Goal: Information Seeking & Learning: Understand process/instructions

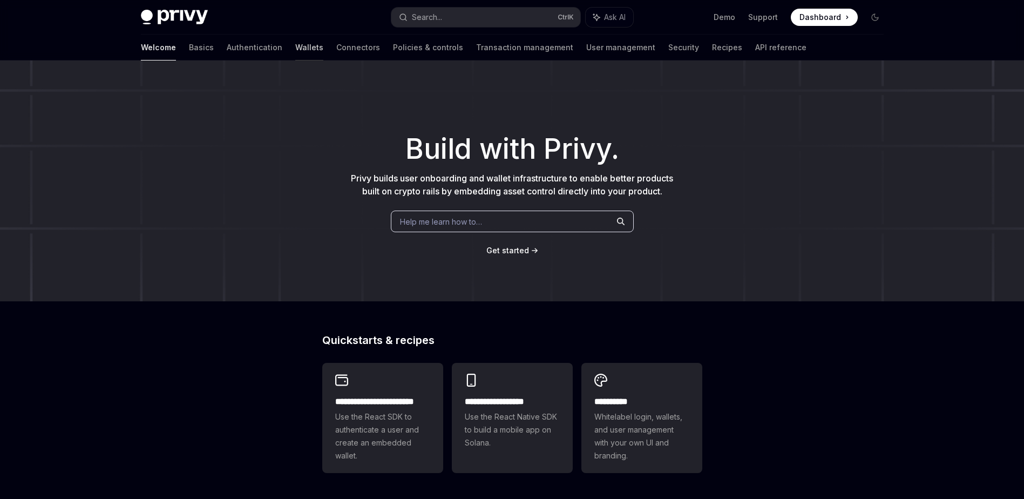
click at [295, 56] on link "Wallets" at bounding box center [309, 48] width 28 height 26
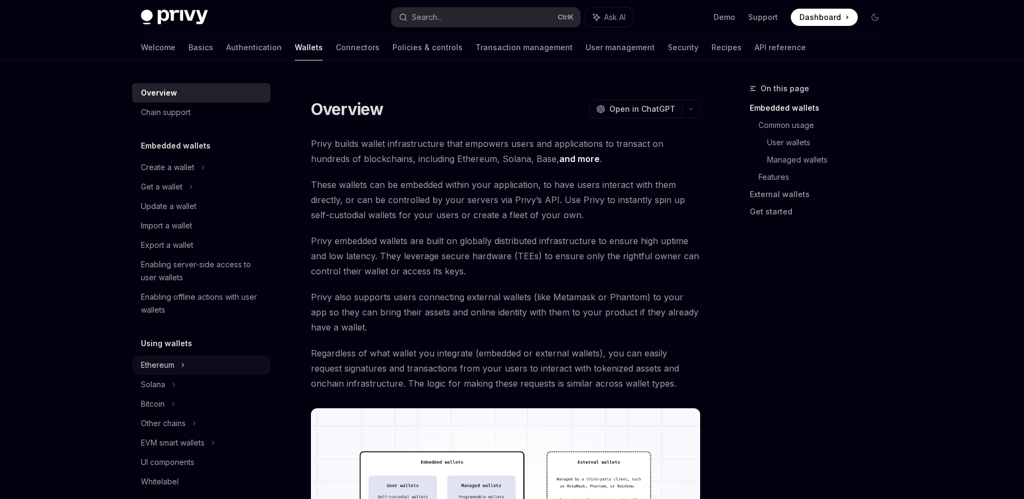
click at [187, 177] on div "Ethereum" at bounding box center [201, 167] width 138 height 19
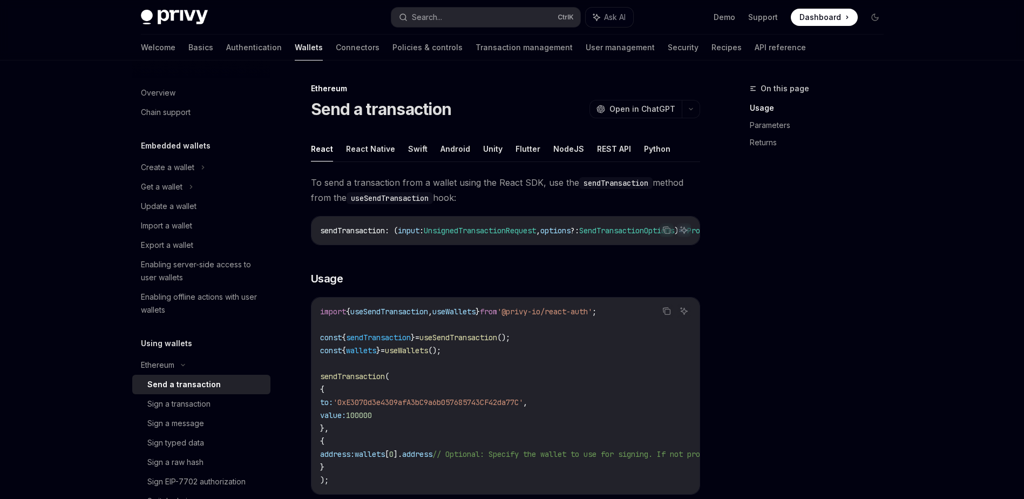
scroll to position [108, 0]
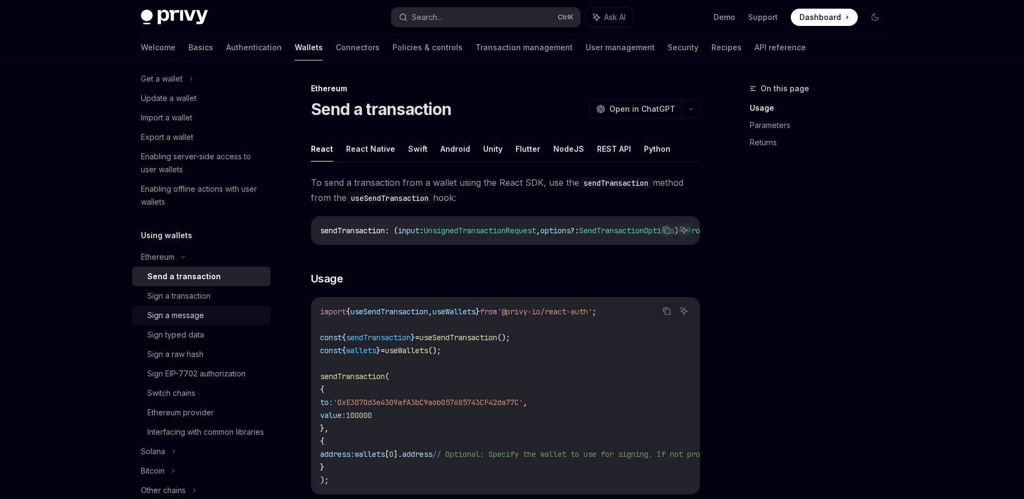
click at [211, 314] on div "Sign a message" at bounding box center [205, 315] width 117 height 13
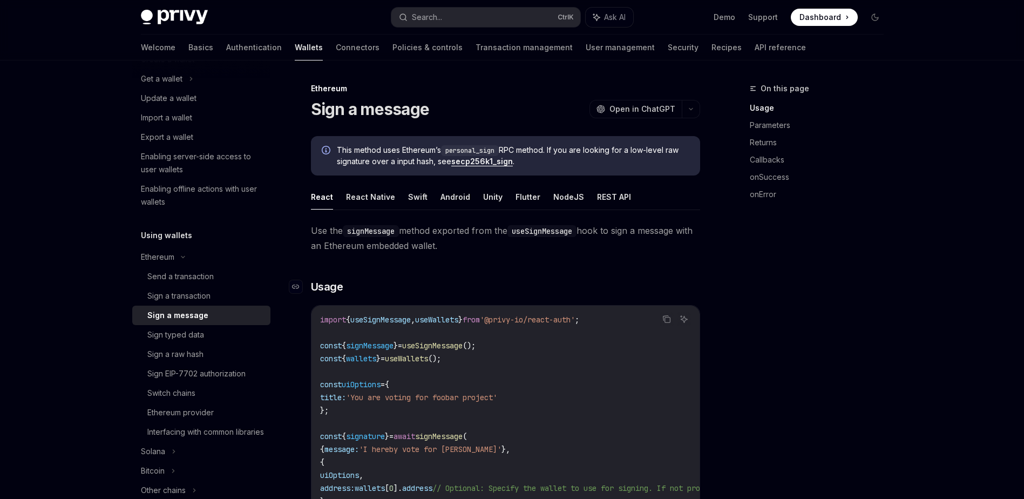
click at [379, 286] on h3 "​ Usage" at bounding box center [505, 286] width 389 height 15
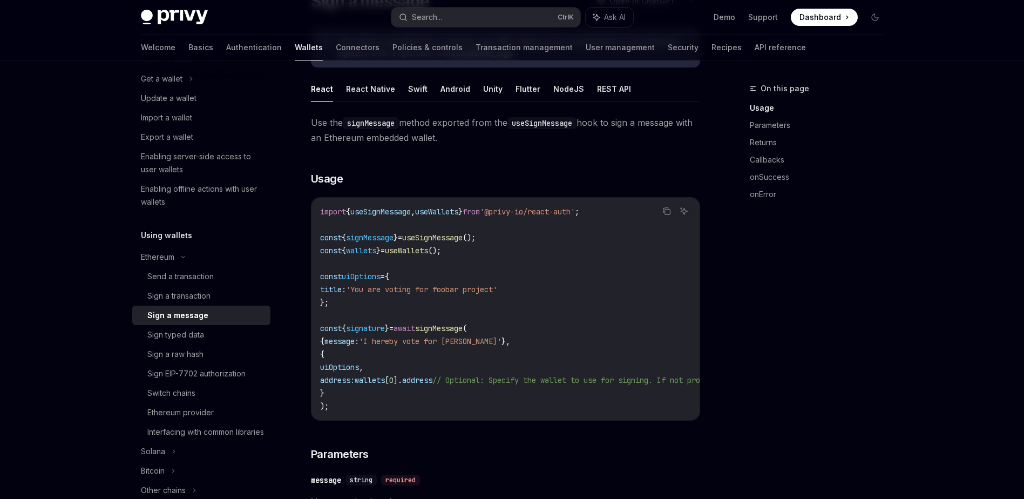
scroll to position [162, 0]
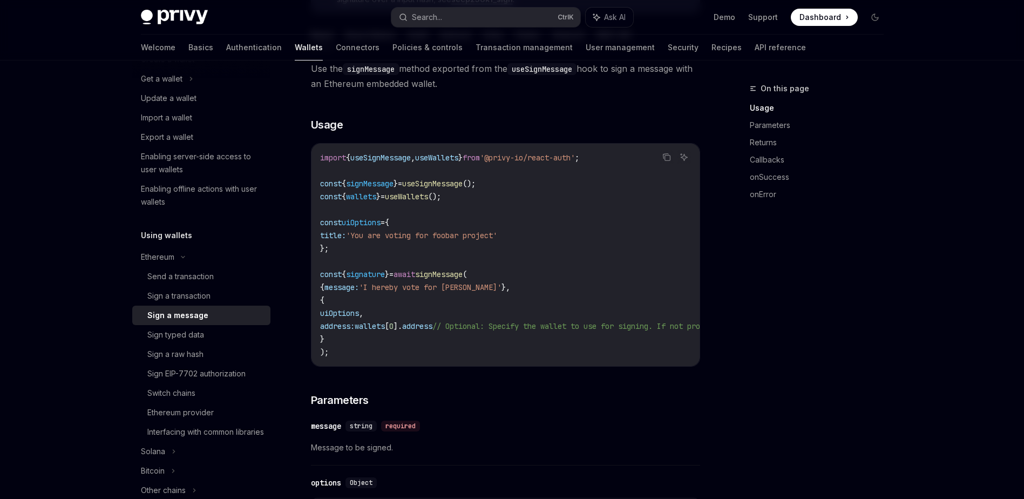
click at [792, 348] on div "On this page Usage Parameters Returns Callbacks onSuccess onError" at bounding box center [810, 290] width 164 height 417
click at [786, 335] on div "On this page Usage Parameters Returns Callbacks onSuccess onError" at bounding box center [810, 290] width 164 height 417
click at [768, 323] on div "On this page Usage Parameters Returns Callbacks onSuccess onError" at bounding box center [810, 290] width 164 height 417
click at [822, 356] on div "On this page Usage Parameters Returns Callbacks onSuccess onError" at bounding box center [810, 290] width 164 height 417
click at [785, 350] on div "On this page Usage Parameters Returns Callbacks onSuccess onError" at bounding box center [810, 290] width 164 height 417
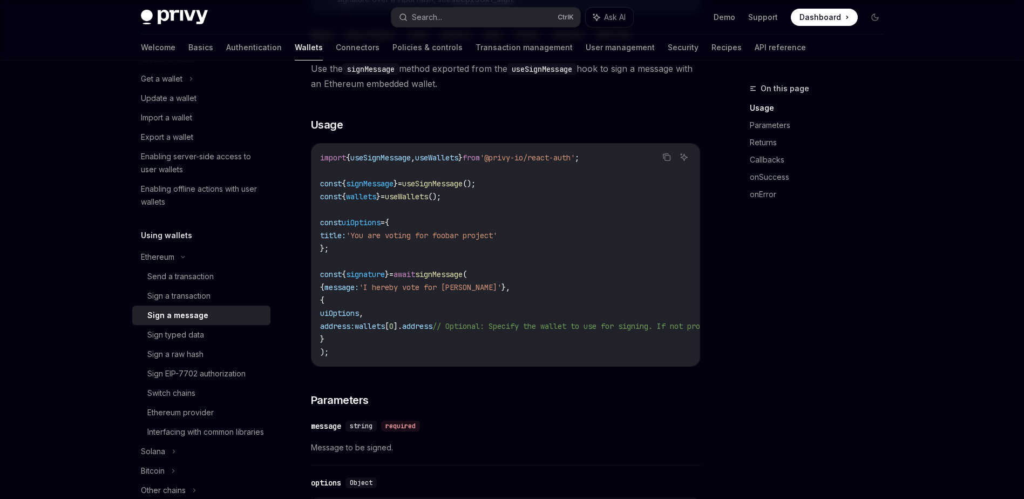
click at [769, 344] on div "On this page Usage Parameters Returns Callbacks onSuccess onError" at bounding box center [810, 290] width 164 height 417
click at [226, 56] on link "Authentication" at bounding box center [254, 48] width 56 height 26
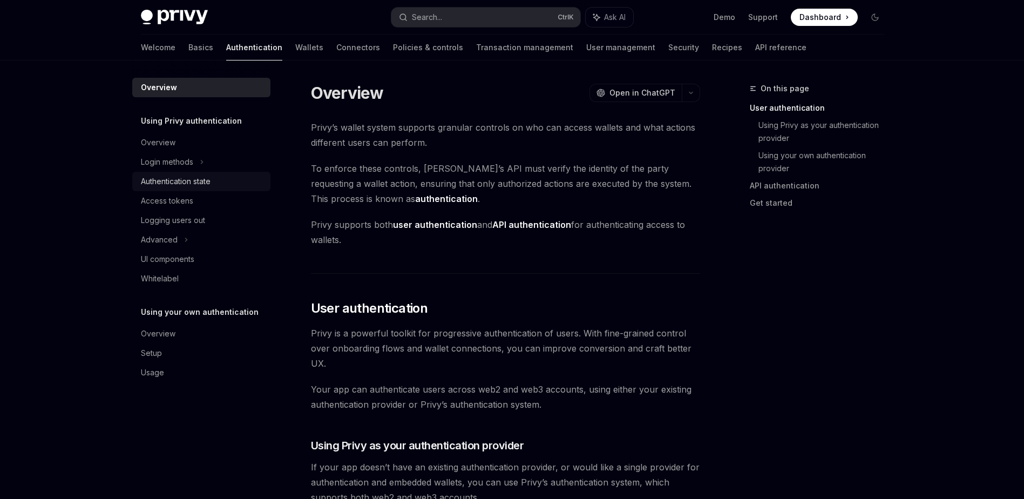
click at [206, 187] on div "Authentication state" at bounding box center [176, 181] width 70 height 13
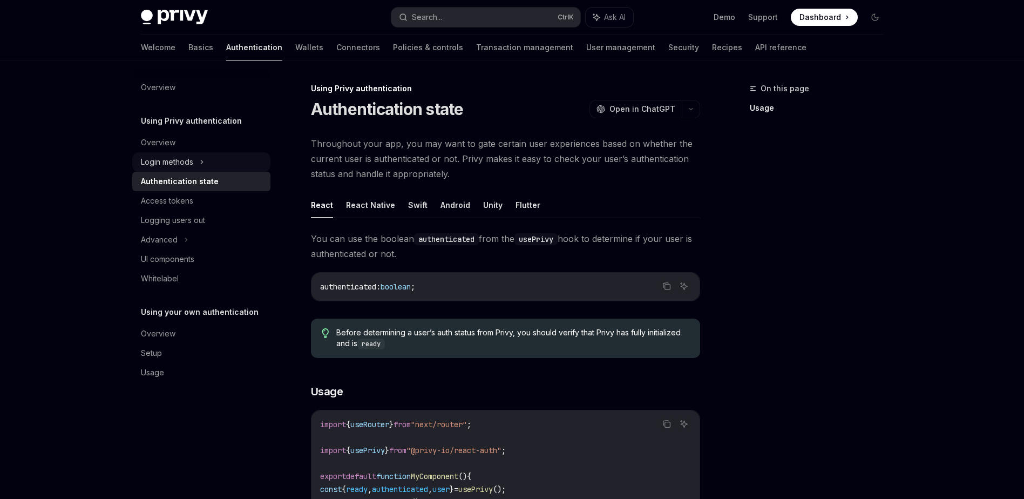
click at [187, 160] on div "Login methods" at bounding box center [167, 161] width 52 height 13
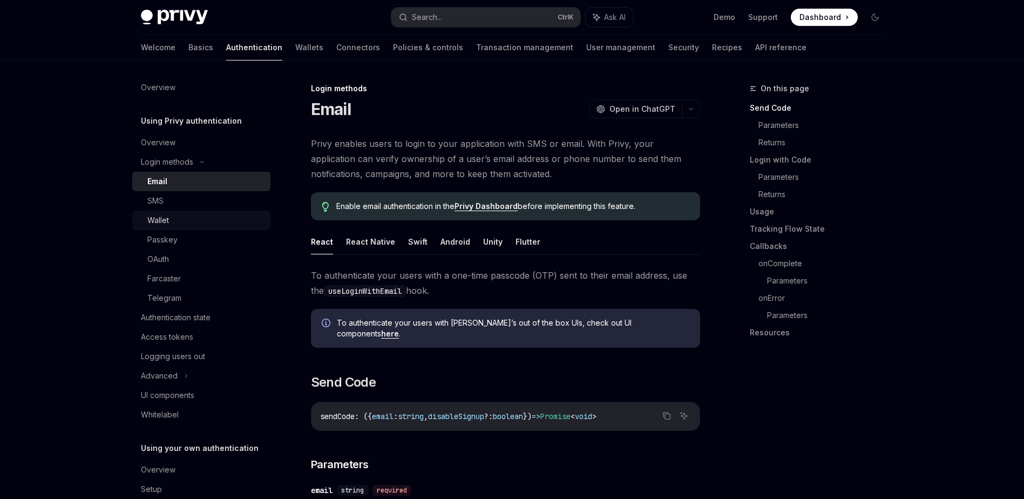
click at [184, 214] on div "Wallet" at bounding box center [205, 220] width 117 height 13
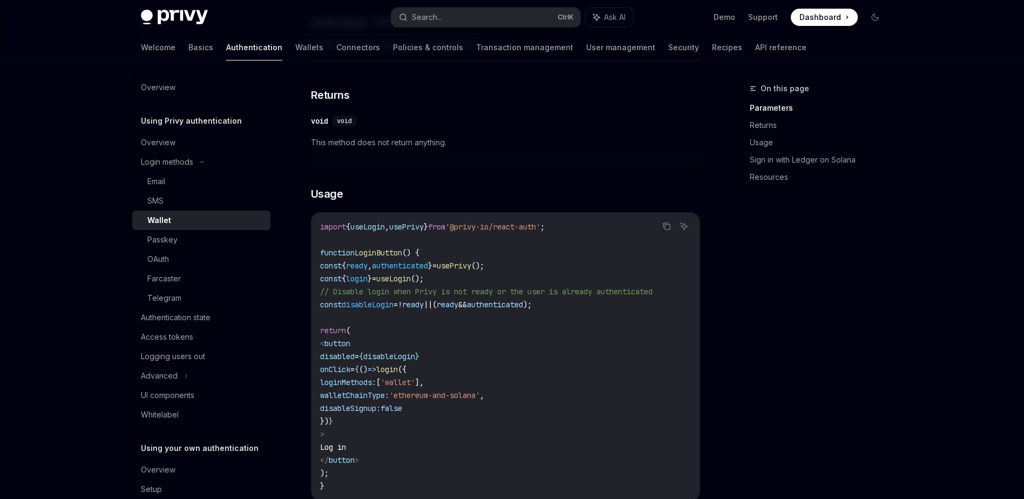
scroll to position [531, 0]
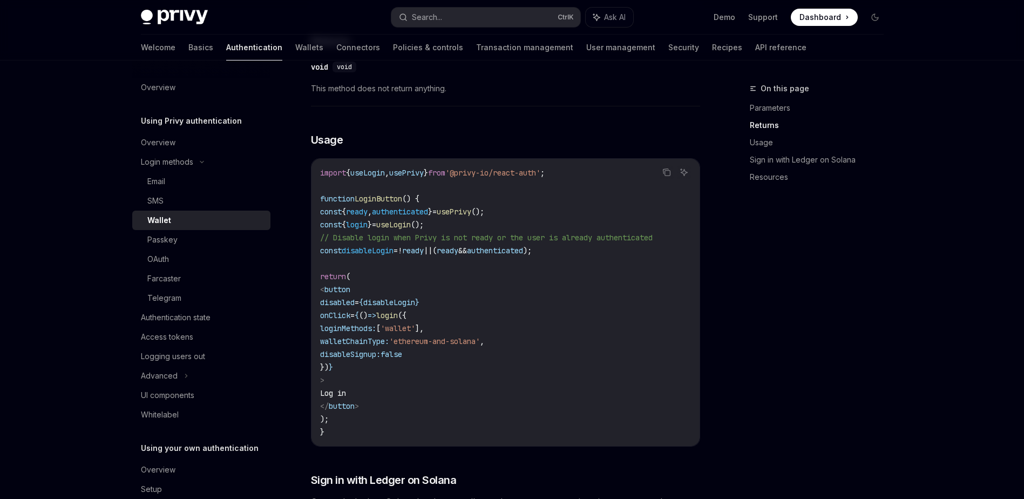
click at [830, 333] on div "On this page Parameters Returns Usage Sign in with Ledger on Solana Resources" at bounding box center [810, 290] width 164 height 417
click at [829, 333] on div "On this page Parameters Returns Usage Sign in with Ledger on Solana Resources" at bounding box center [810, 290] width 164 height 417
click at [799, 383] on div "On this page Parameters Returns Usage Sign in with Ledger on Solana Resources" at bounding box center [810, 290] width 164 height 417
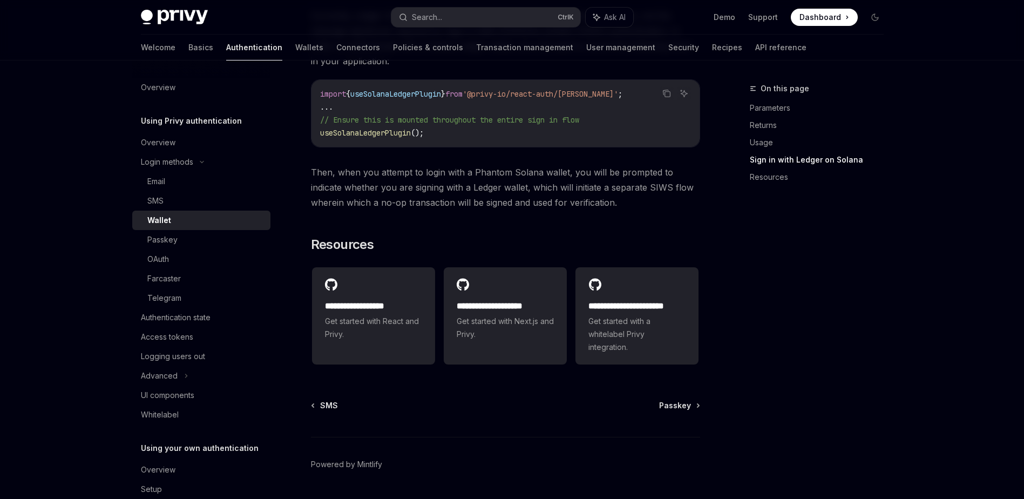
scroll to position [1070, 0]
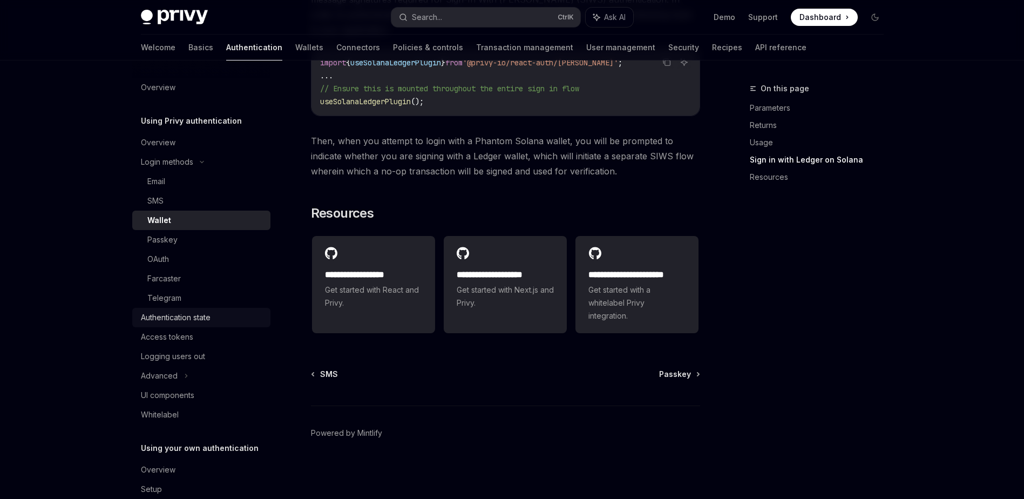
click at [205, 320] on div "Authentication state" at bounding box center [176, 317] width 70 height 13
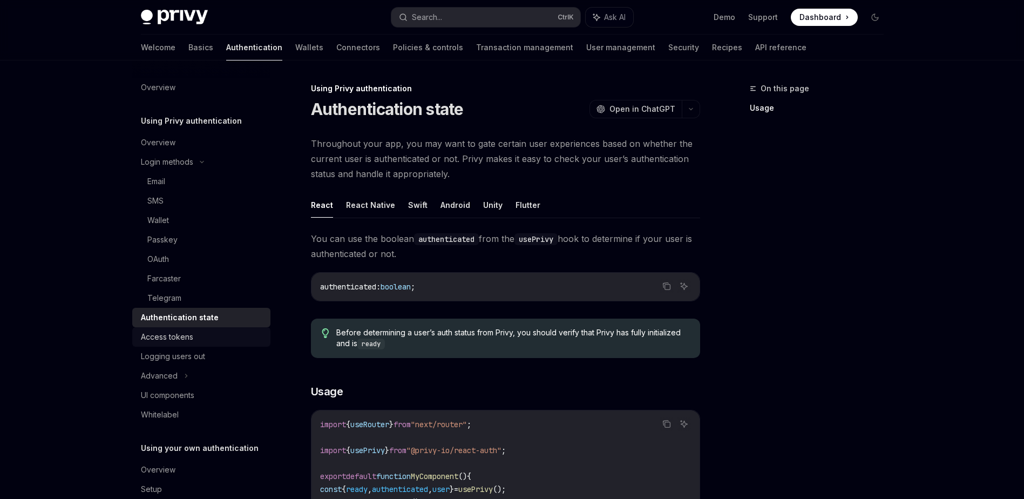
click at [201, 329] on link "Access tokens" at bounding box center [201, 336] width 138 height 19
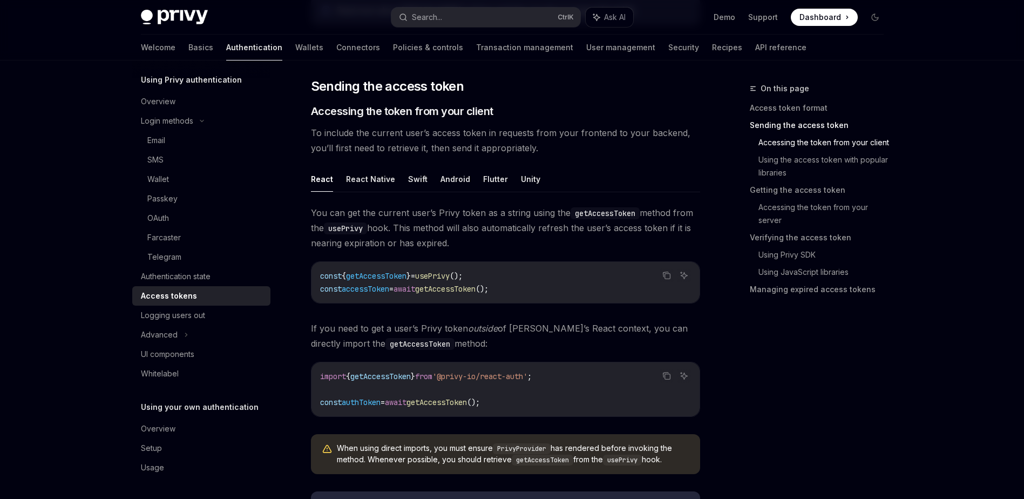
scroll to position [486, 0]
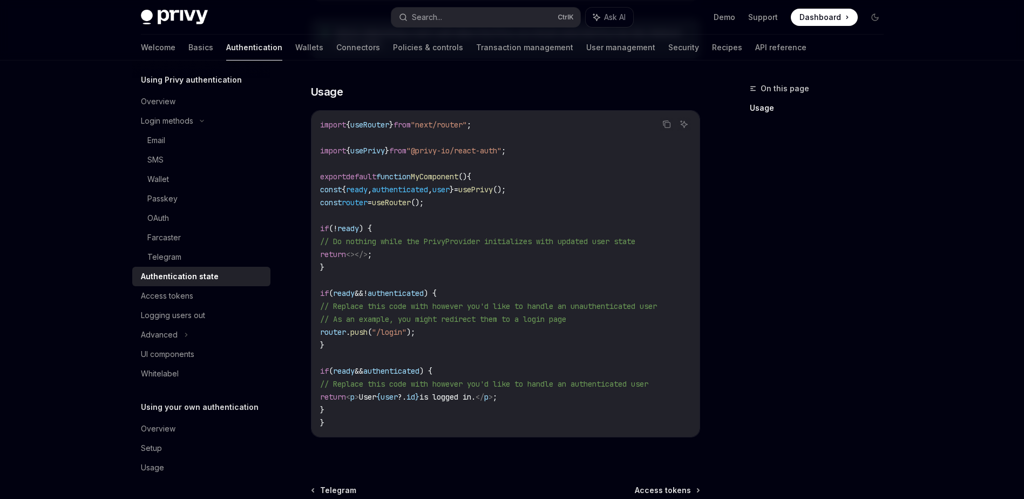
scroll to position [287, 0]
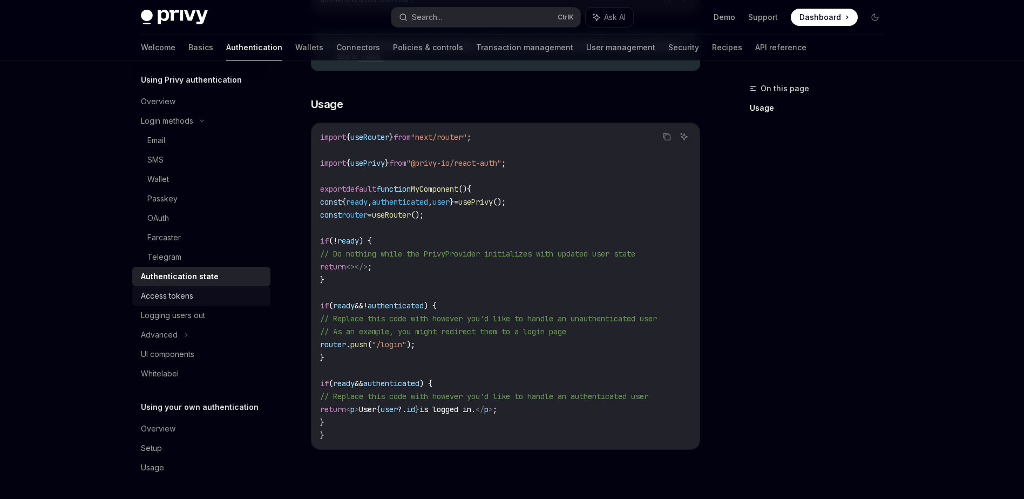
click at [188, 295] on div "Access tokens" at bounding box center [167, 295] width 52 height 13
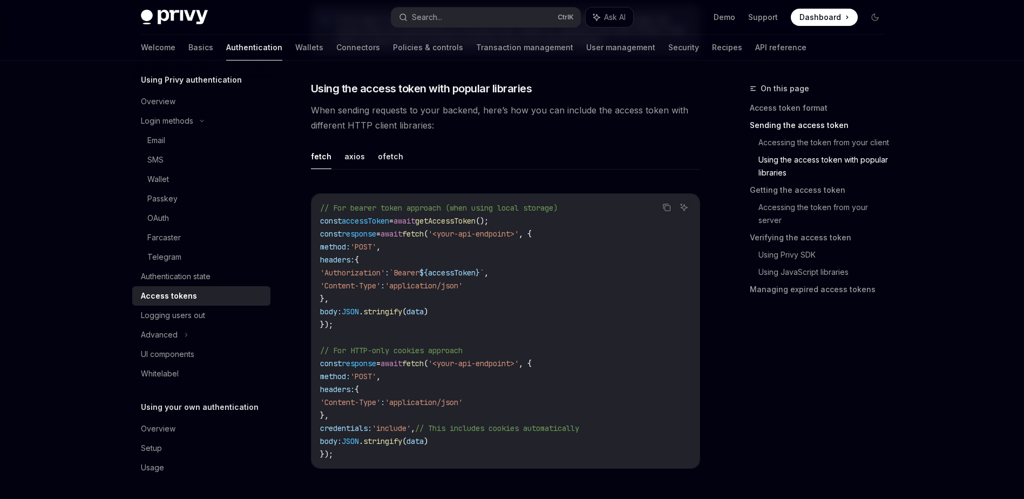
scroll to position [918, 0]
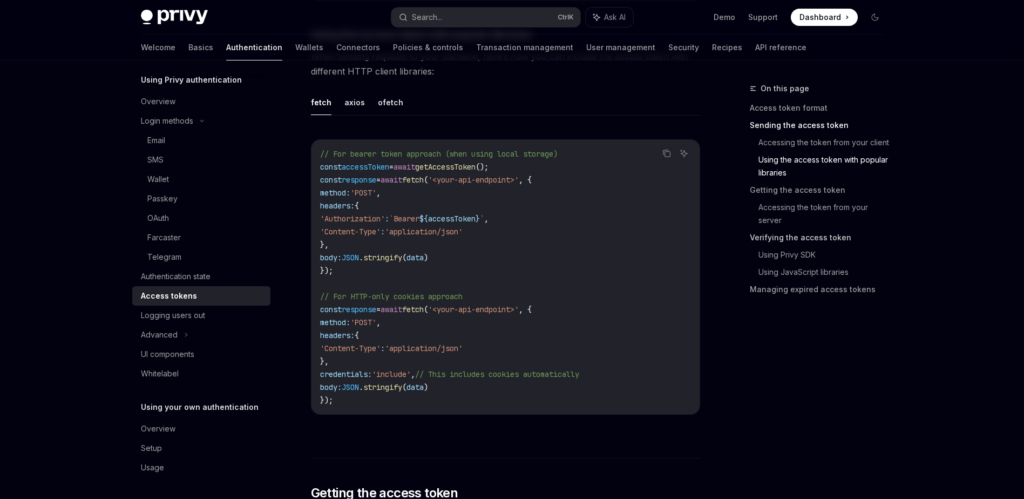
click at [808, 242] on link "Verifying the access token" at bounding box center [821, 237] width 143 height 17
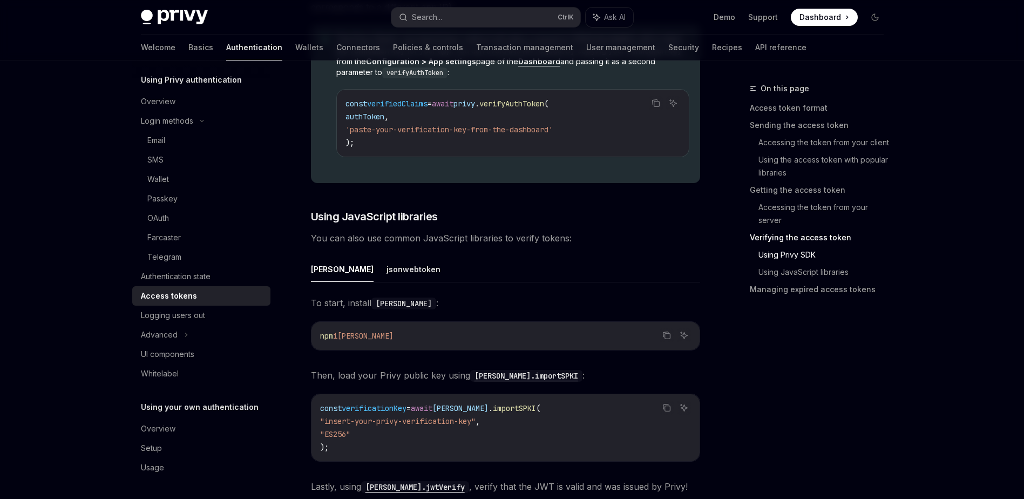
scroll to position [2084, 0]
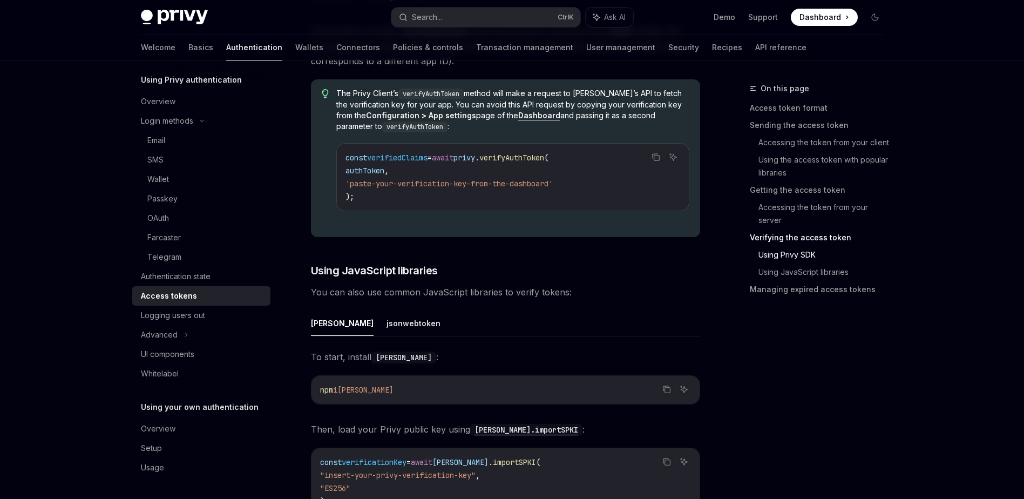
click at [464, 186] on span "'paste-your-verification-key-from-the-dashboard'" at bounding box center [448, 184] width 207 height 10
click at [536, 239] on div "​ Using Privy SDK Pass the user’s access token as a string to the PrivyClient ’…" at bounding box center [505, 221] width 389 height 1112
click at [514, 205] on div "const verifiedClaims = await privy . verifyAuthToken ( authToken , 'paste-your-…" at bounding box center [512, 177] width 351 height 67
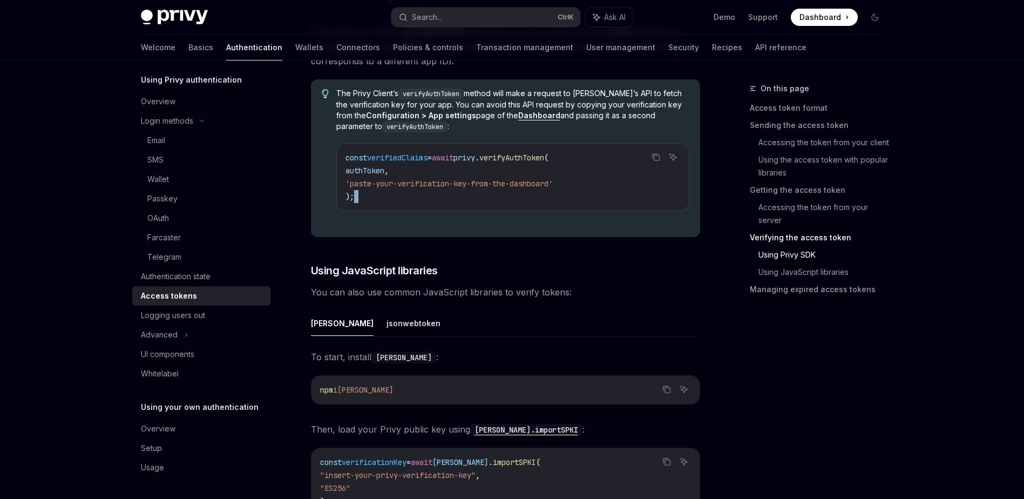
click at [514, 205] on div "const verifiedClaims = await privy . verifyAuthToken ( authToken , 'paste-your-…" at bounding box center [512, 177] width 351 height 67
click at [505, 239] on div "​ Using Privy SDK Pass the user’s access token as a string to the PrivyClient ’…" at bounding box center [505, 221] width 389 height 1112
click at [518, 112] on strong "Dashboard" at bounding box center [539, 115] width 42 height 9
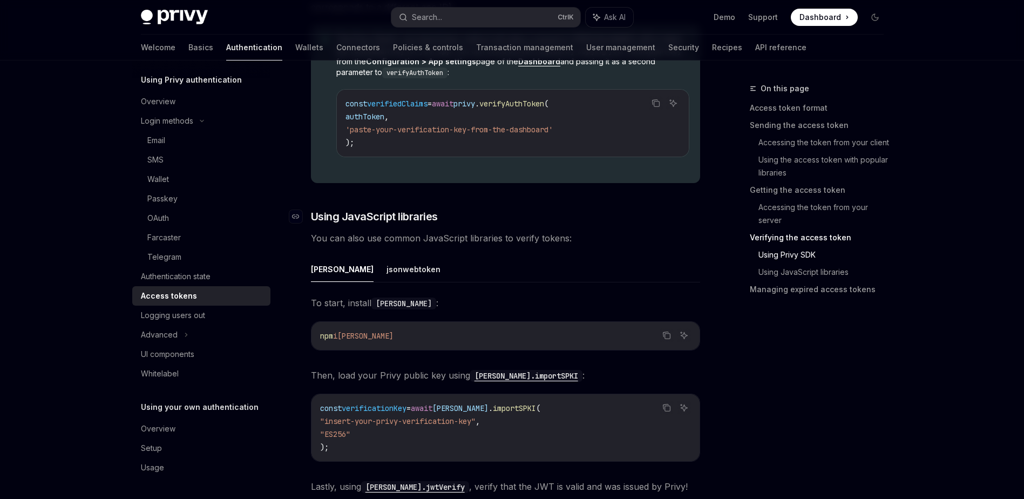
click at [632, 216] on h3 "​ Using JavaScript libraries" at bounding box center [505, 216] width 389 height 15
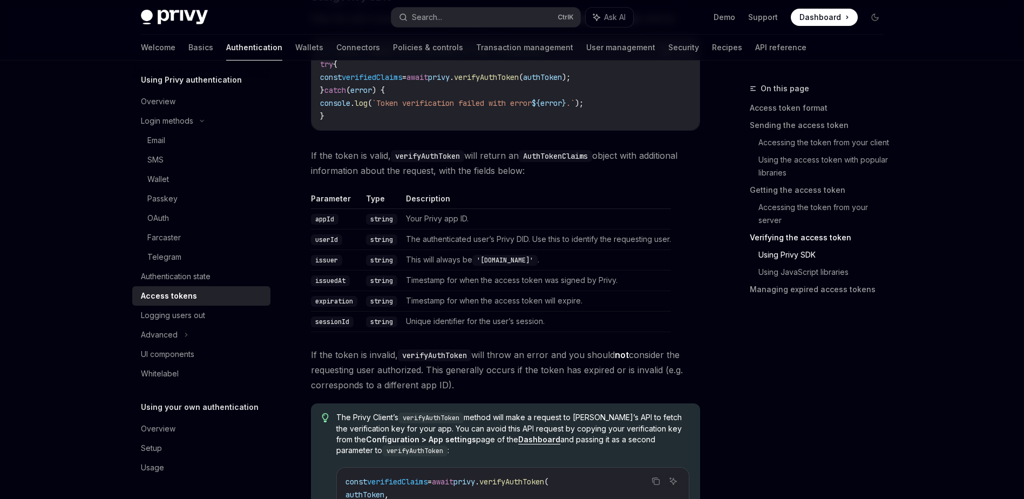
scroll to position [1706, 0]
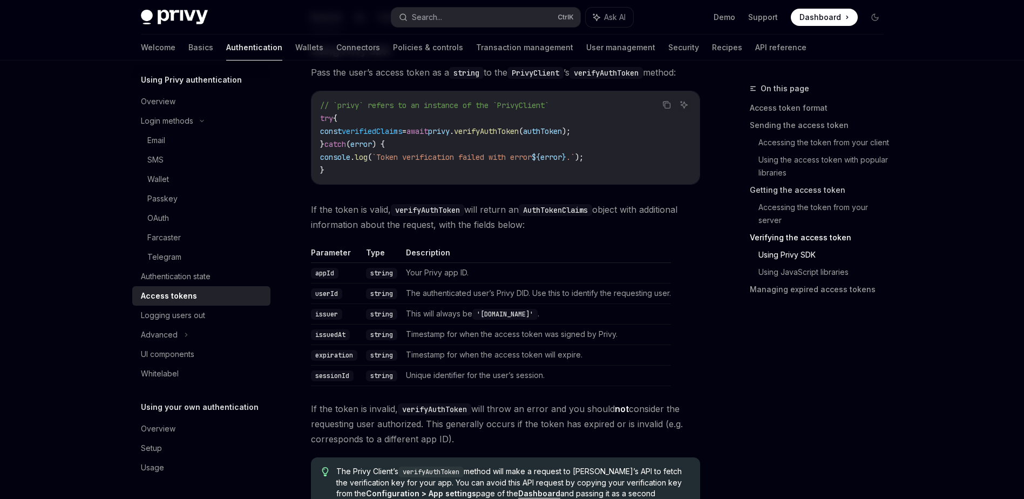
click at [806, 193] on link "Getting the access token" at bounding box center [821, 189] width 143 height 17
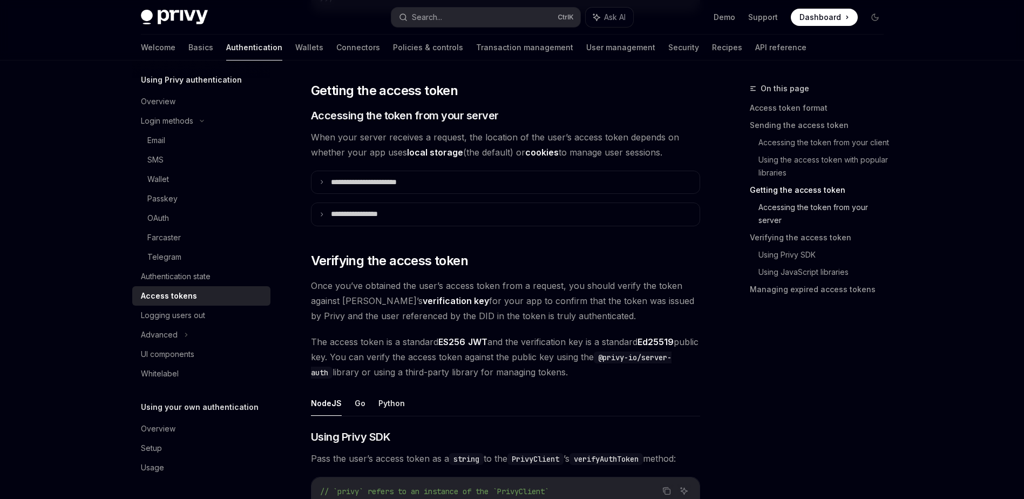
click at [801, 213] on link "Accessing the token from your server" at bounding box center [825, 214] width 134 height 30
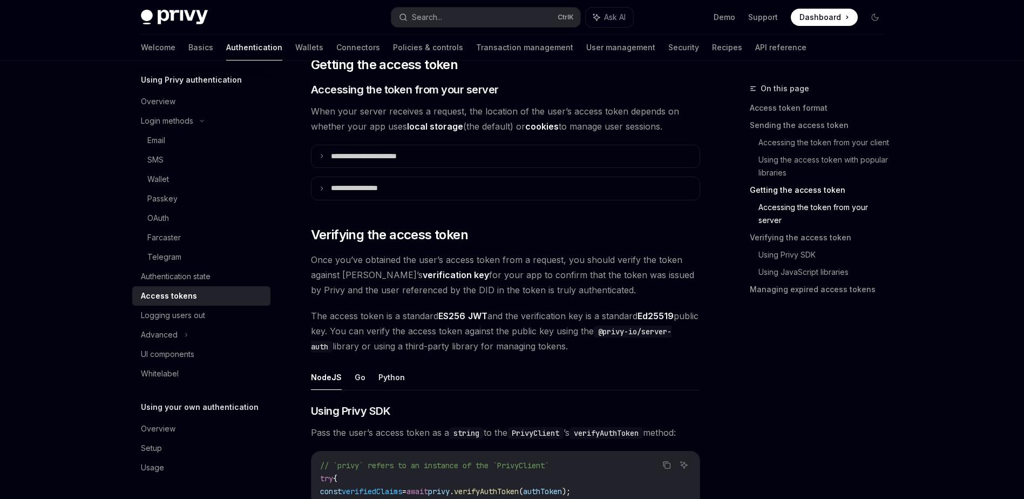
click at [789, 190] on link "Getting the access token" at bounding box center [821, 189] width 143 height 17
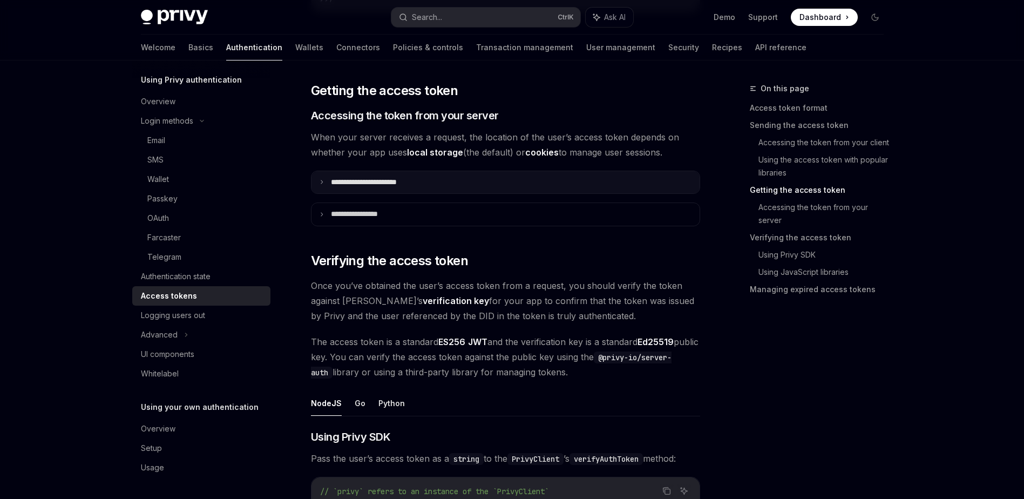
click at [524, 184] on summary "**********" at bounding box center [505, 182] width 388 height 23
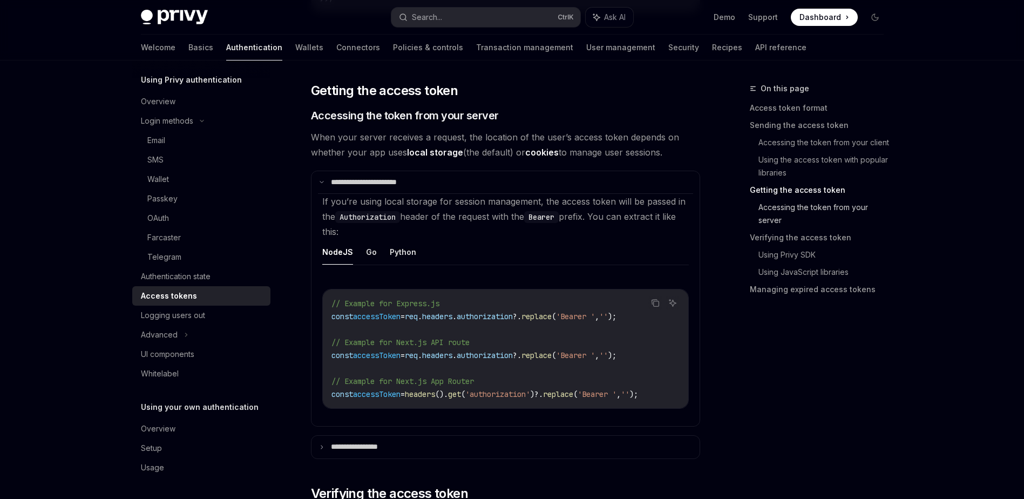
click at [838, 206] on link "Accessing the token from your server" at bounding box center [825, 214] width 134 height 30
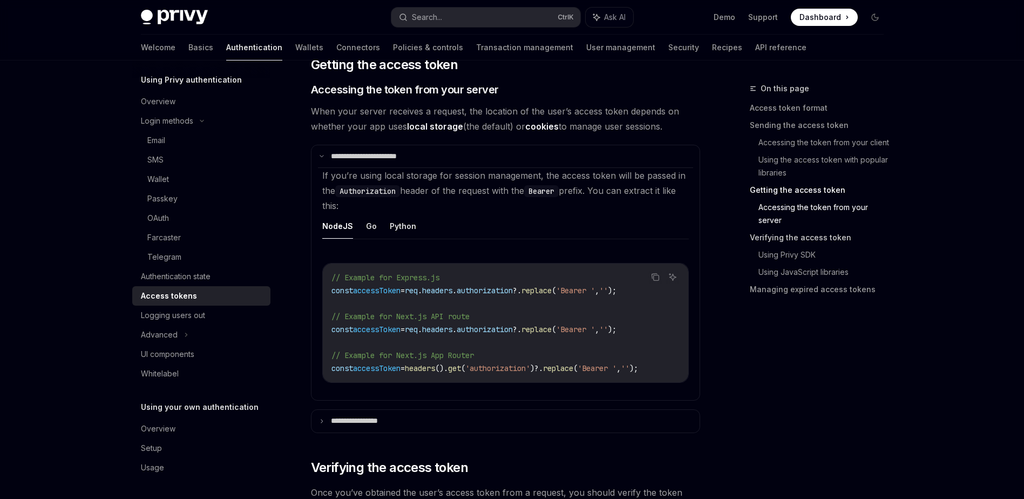
click at [806, 242] on link "Verifying the access token" at bounding box center [821, 237] width 143 height 17
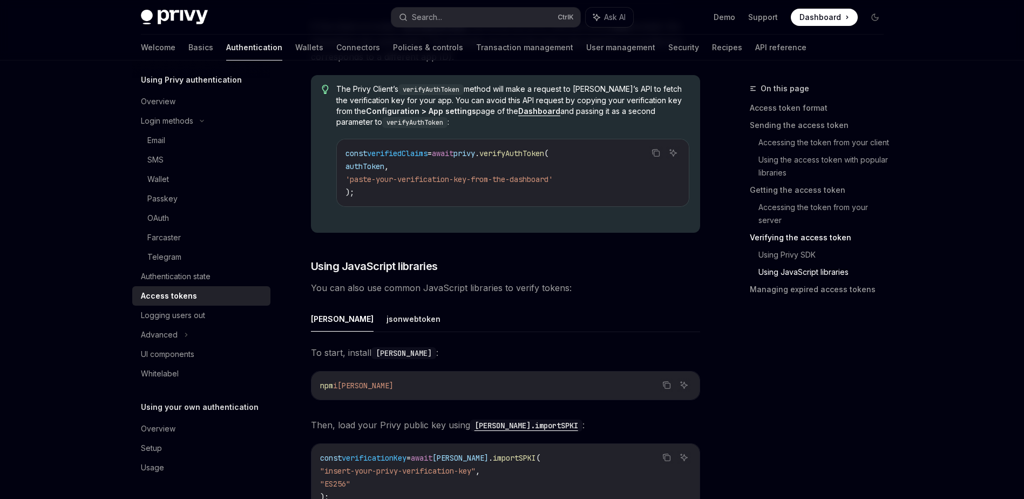
scroll to position [2428, 0]
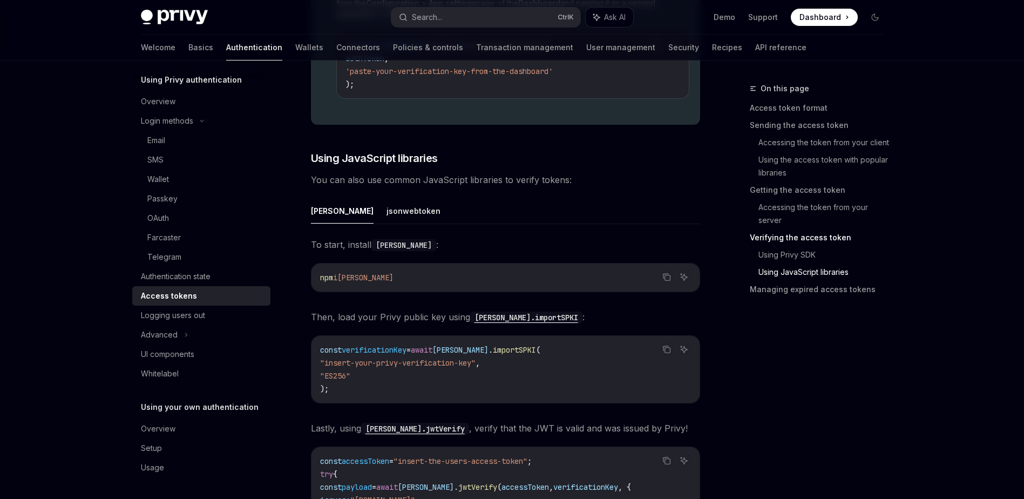
click at [331, 220] on ul "[PERSON_NAME]" at bounding box center [505, 211] width 389 height 26
click at [318, 211] on button "[PERSON_NAME]" at bounding box center [342, 210] width 63 height 25
click at [317, 212] on button "[PERSON_NAME]" at bounding box center [342, 210] width 63 height 25
click at [316, 214] on button "[PERSON_NAME]" at bounding box center [342, 210] width 63 height 25
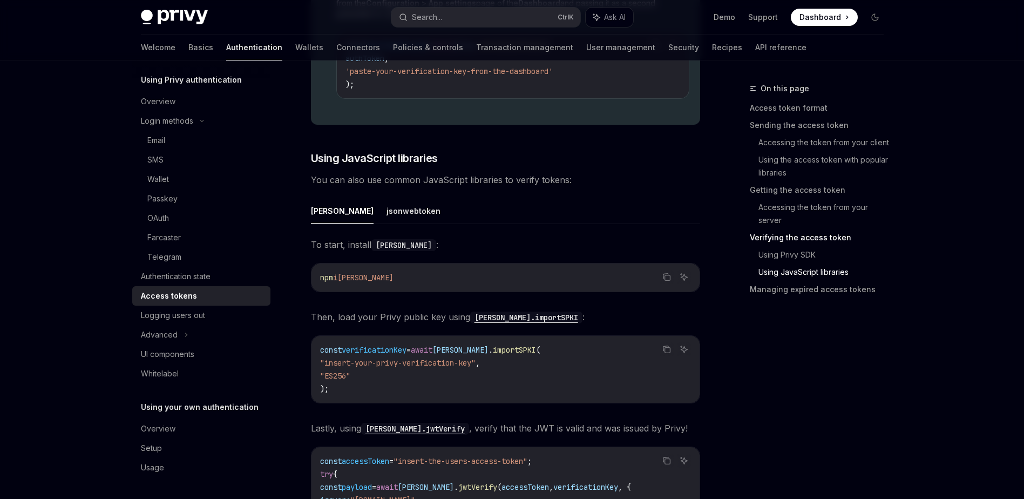
click at [493, 200] on div "​ Using Privy SDK Pass the user’s access token as a string to the PrivyClient ’…" at bounding box center [505, 109] width 389 height 1112
click at [450, 205] on ul "[PERSON_NAME]" at bounding box center [505, 211] width 389 height 26
click at [805, 257] on link "Using Privy SDK" at bounding box center [825, 254] width 134 height 17
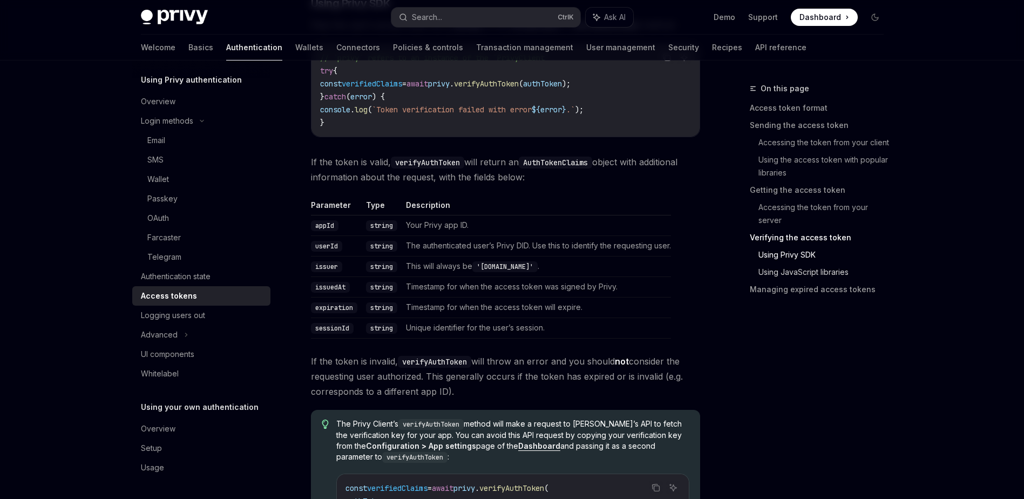
click at [801, 272] on link "Using JavaScript libraries" at bounding box center [825, 271] width 134 height 17
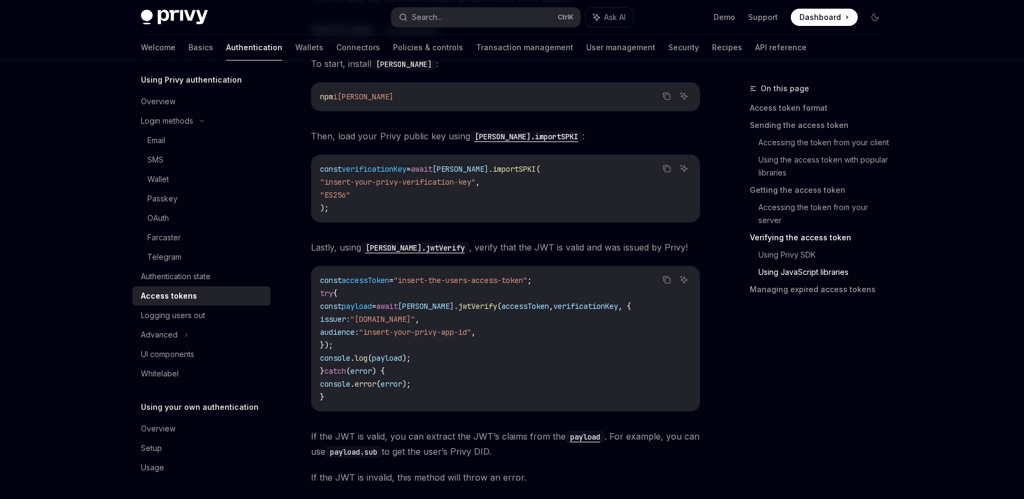
scroll to position [2555, 0]
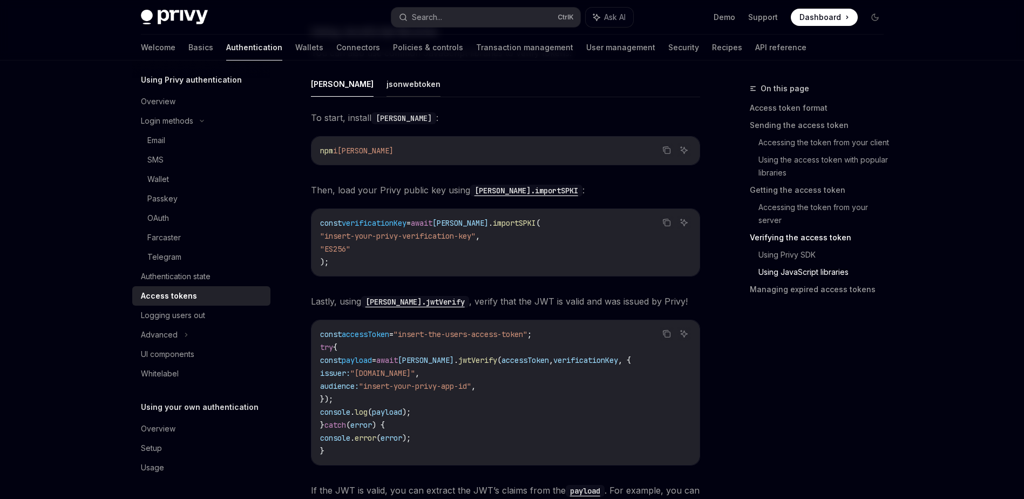
click at [386, 80] on button "jsonwebtoken" at bounding box center [413, 83] width 54 height 25
type textarea "*"
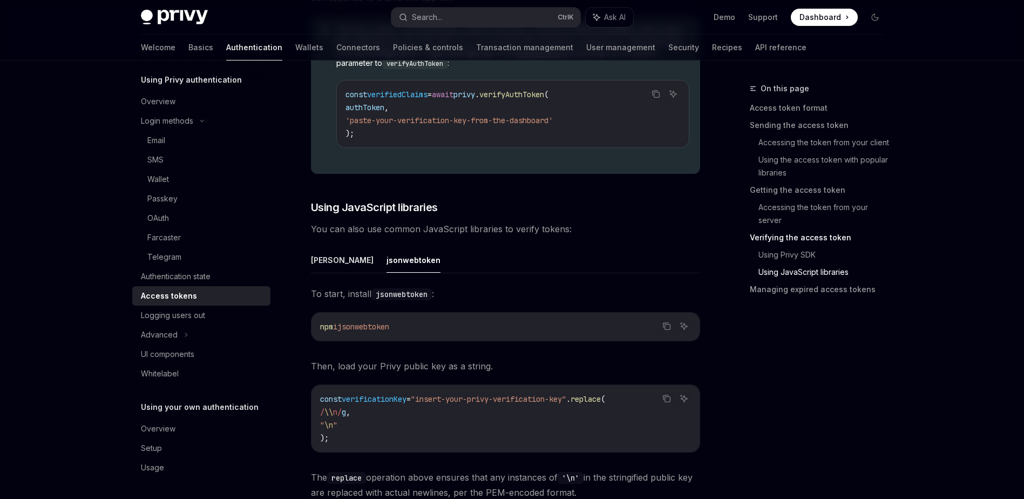
scroll to position [2109, 0]
